Goal: Task Accomplishment & Management: Use online tool/utility

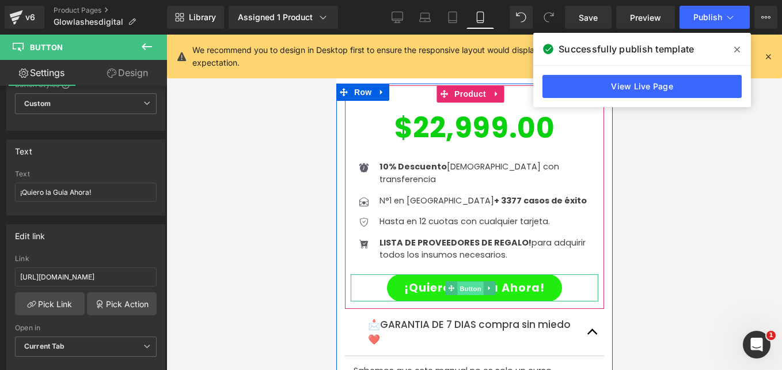
click at [463, 281] on span "Button" at bounding box center [470, 288] width 27 height 14
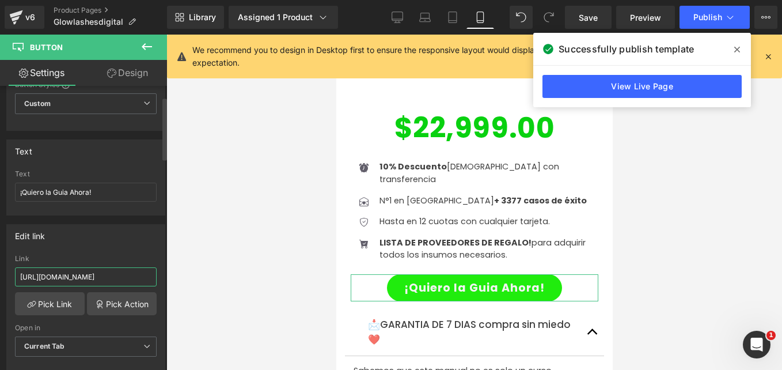
drag, startPoint x: 112, startPoint y: 271, endPoint x: 0, endPoint y: 231, distance: 118.6
click at [0, 231] on html "Button You are previewing how the will restyle your page. You can not edit Elem…" at bounding box center [391, 185] width 782 height 370
paste input "8q335l"
type input "[URL][DOMAIN_NAME]"
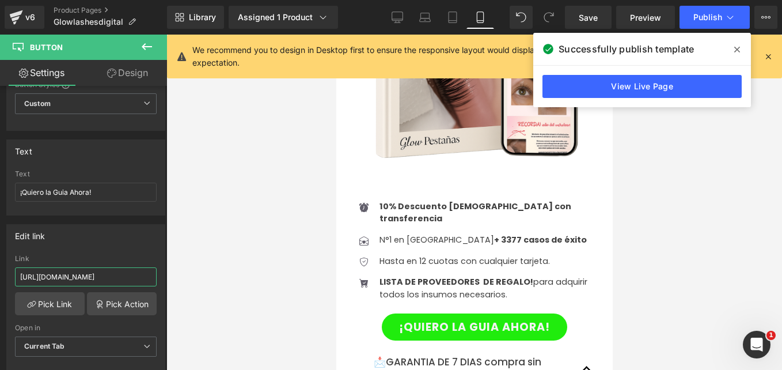
scroll to position [2700, 0]
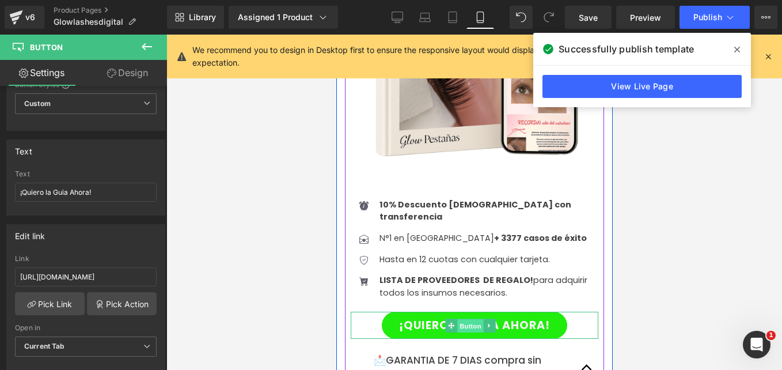
click at [467, 319] on span "Button" at bounding box center [470, 326] width 27 height 14
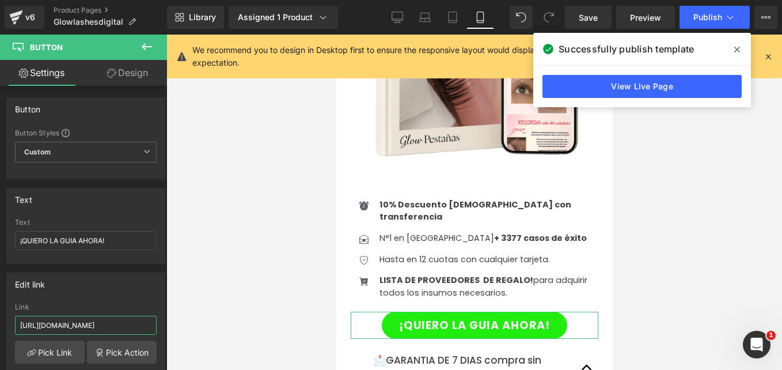
drag, startPoint x: 107, startPoint y: 327, endPoint x: -2, endPoint y: 384, distance: 122.9
click at [0, 369] on html "Button You are previewing how the will restyle your page. You can not edit Elem…" at bounding box center [391, 185] width 782 height 370
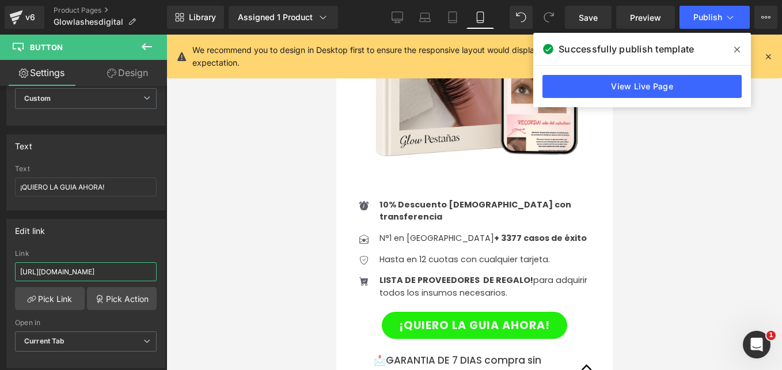
paste input "8q335l"
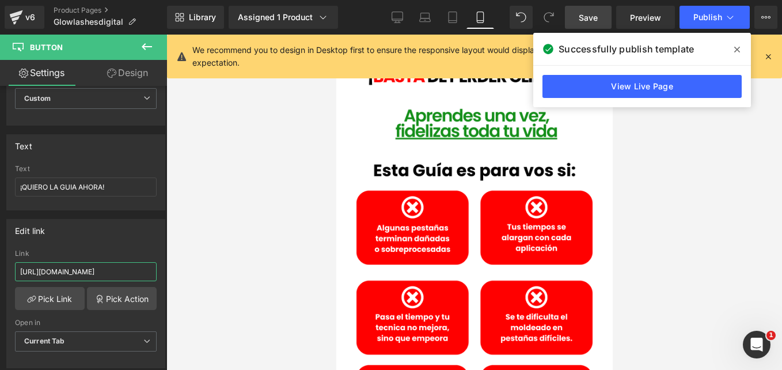
type input "[URL][DOMAIN_NAME]"
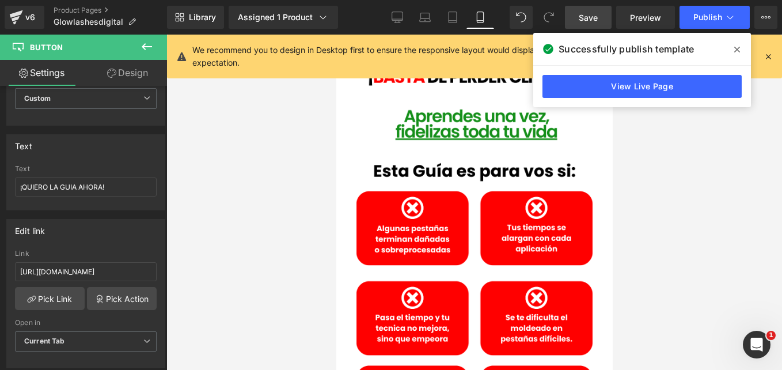
click at [585, 16] on span "Save" at bounding box center [588, 18] width 19 height 12
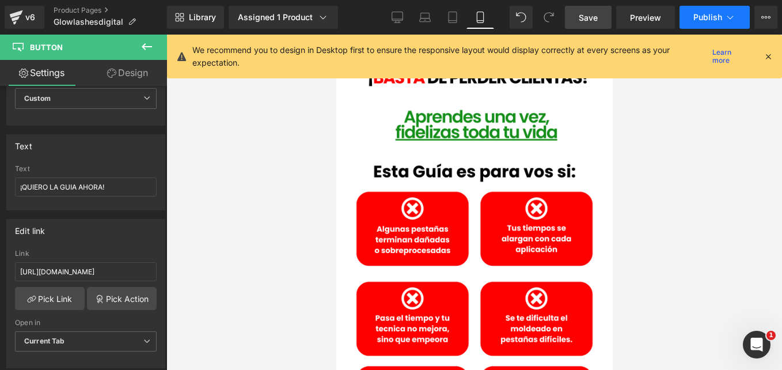
click at [699, 17] on span "Publish" at bounding box center [708, 17] width 29 height 9
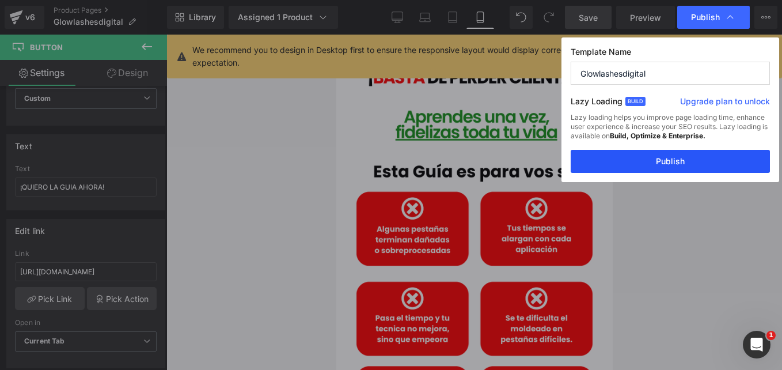
click at [640, 158] on button "Publish" at bounding box center [670, 161] width 199 height 23
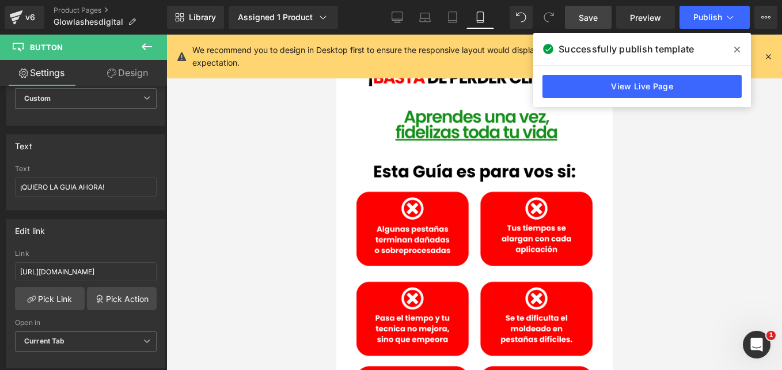
click at [736, 49] on icon at bounding box center [738, 49] width 6 height 9
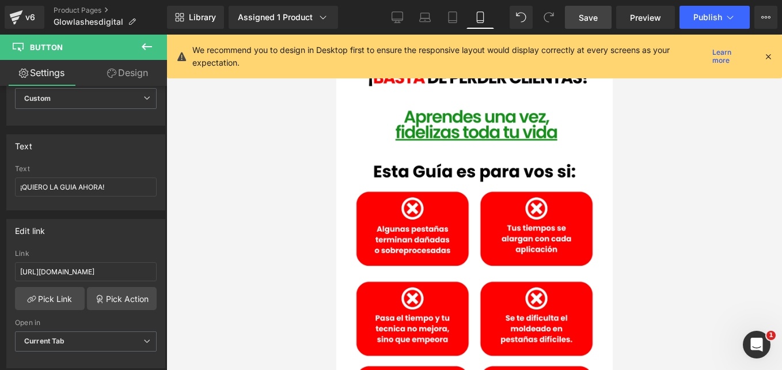
click at [771, 60] on icon at bounding box center [768, 56] width 10 height 10
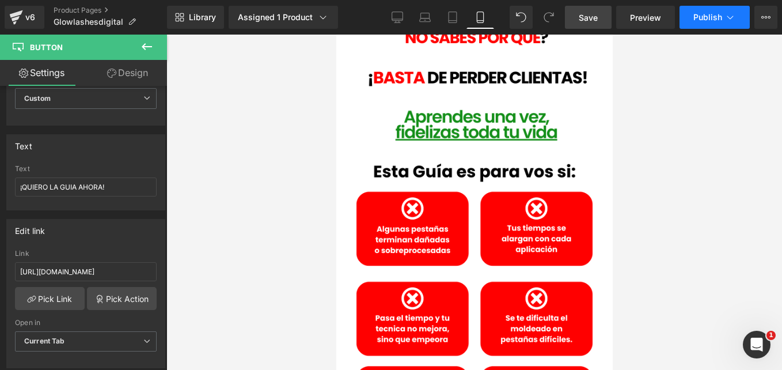
click at [713, 20] on span "Publish" at bounding box center [708, 17] width 29 height 9
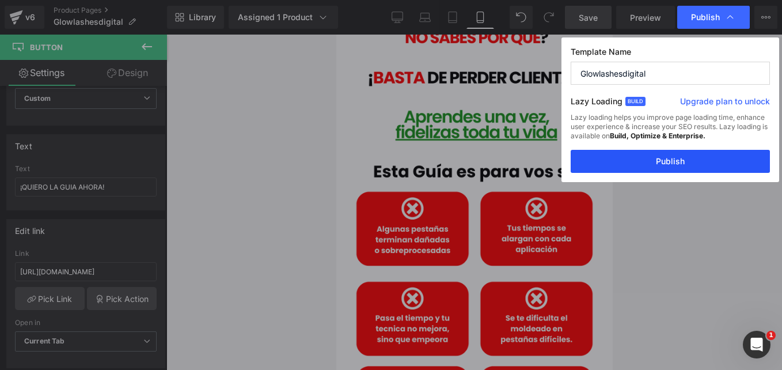
click at [669, 154] on button "Publish" at bounding box center [670, 161] width 199 height 23
